Goal: Task Accomplishment & Management: Manage account settings

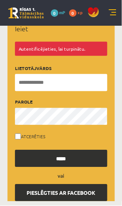
scroll to position [37, 0]
click at [73, 79] on input "Lietotājvārds" at bounding box center [61, 82] width 92 height 17
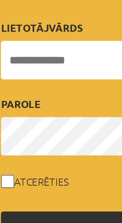
type input "**********"
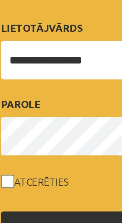
click at [0, 58] on input "*****" at bounding box center [28, 66] width 92 height 17
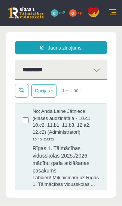
scroll to position [0, 0]
click at [113, 13] on link at bounding box center [111, 12] width 7 height 7
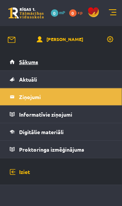
click at [73, 63] on link "Sākums" at bounding box center [61, 61] width 103 height 17
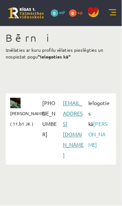
click at [75, 115] on link "[EMAIL_ADDRESS][DOMAIN_NAME]" at bounding box center [73, 129] width 21 height 59
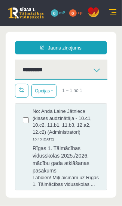
click at [113, 12] on link at bounding box center [111, 12] width 7 height 7
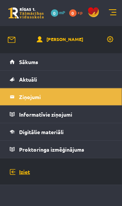
click at [45, 173] on link "Iziet" at bounding box center [61, 171] width 103 height 27
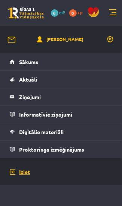
click at [15, 172] on link "Iziet" at bounding box center [61, 171] width 103 height 27
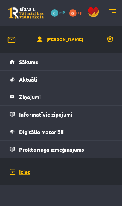
click at [24, 174] on link "Iziet" at bounding box center [61, 171] width 103 height 27
click at [15, 174] on link "Iziet" at bounding box center [61, 171] width 103 height 27
